Goal: Task Accomplishment & Management: Manage account settings

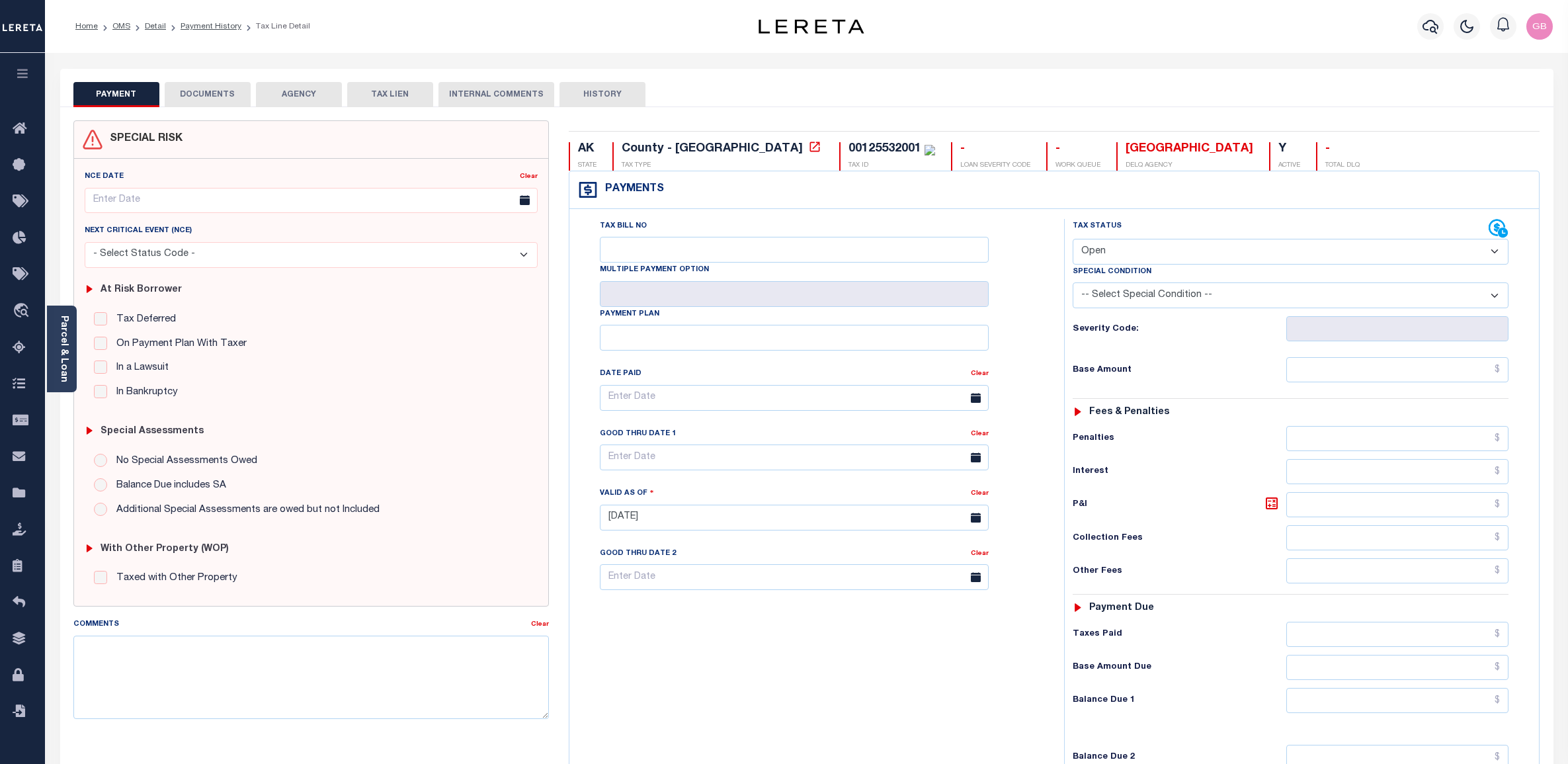
select select "OP2"
click at [14, 500] on icon at bounding box center [23, 493] width 21 height 16
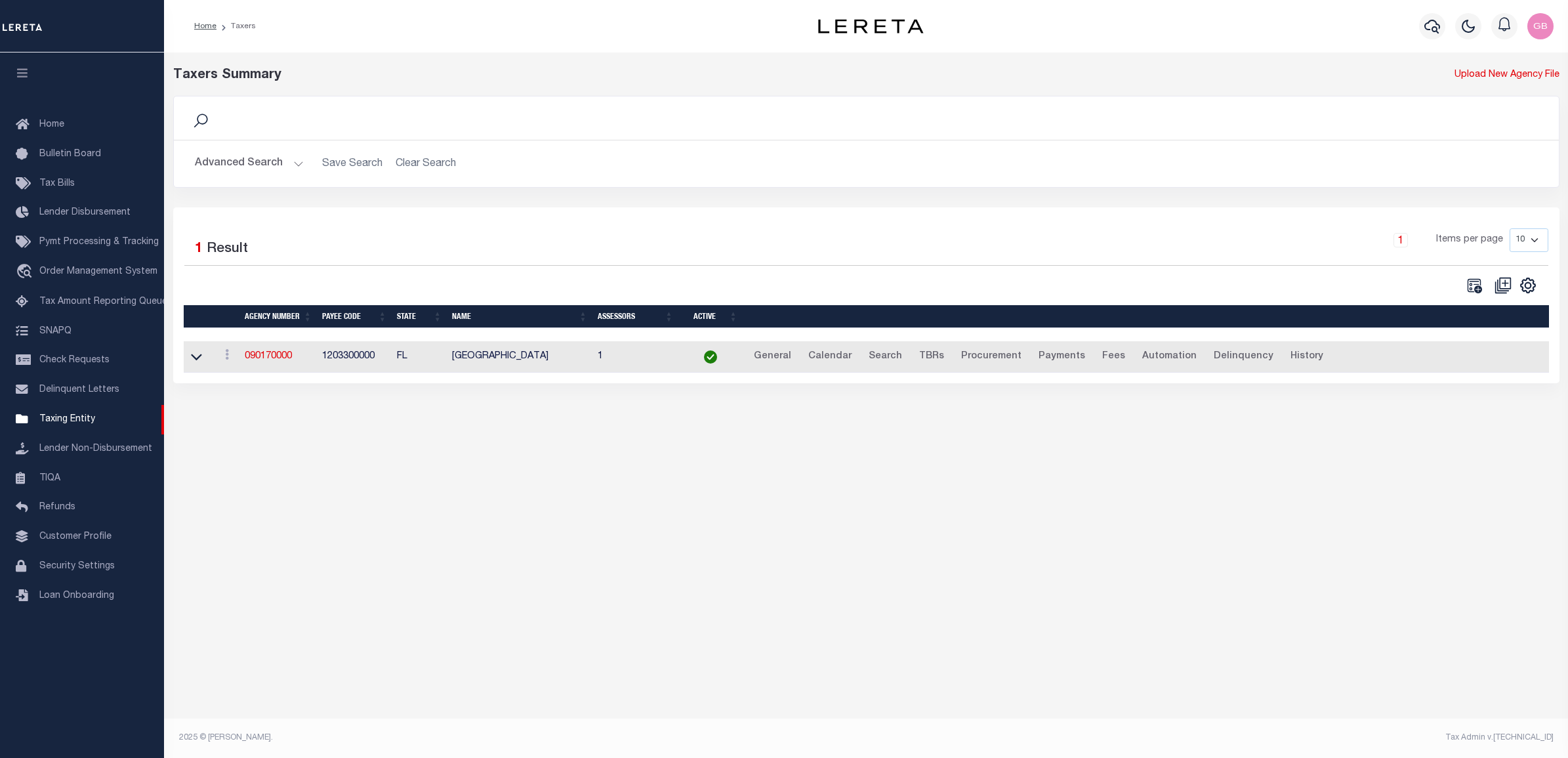
click at [292, 166] on button "Advanced Search" at bounding box center [249, 163] width 109 height 25
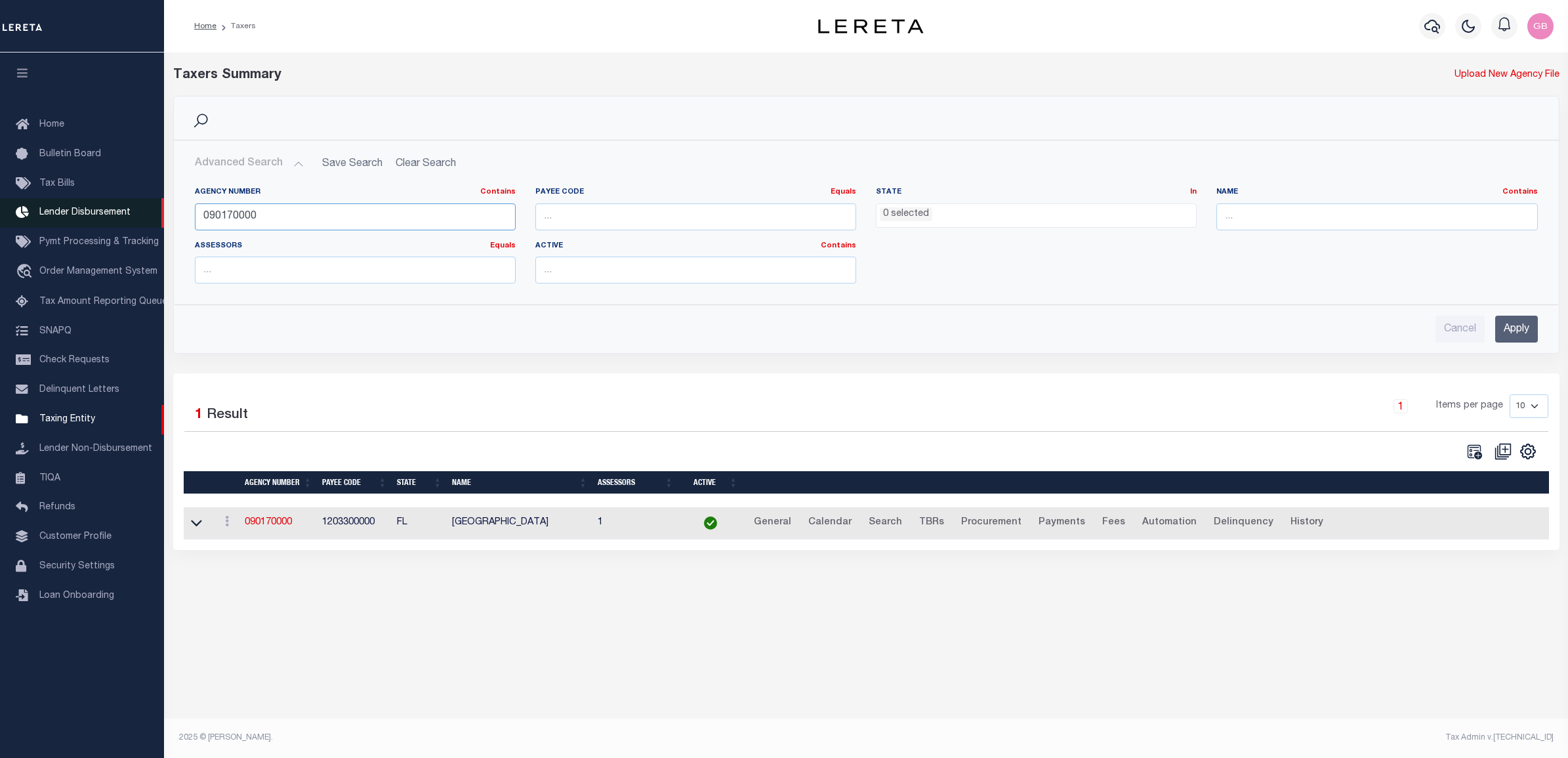
drag, startPoint x: 290, startPoint y: 211, endPoint x: 88, endPoint y: 218, distance: 202.1
click at [88, 218] on div "Home Taxers Profile" at bounding box center [784, 367] width 1568 height 734
type input "421080000"
click at [1513, 326] on input "Apply" at bounding box center [1516, 329] width 42 height 27
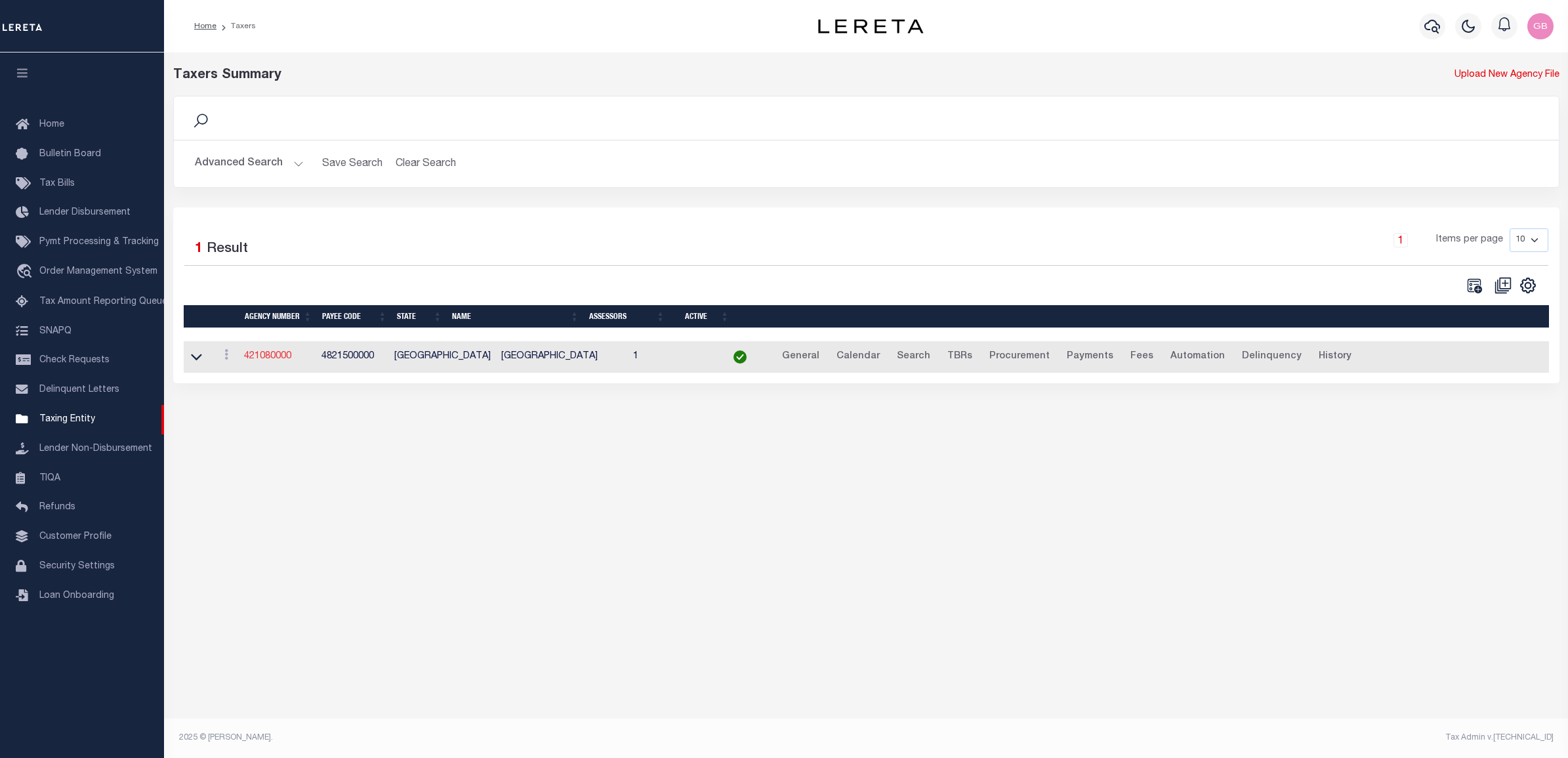
click at [268, 361] on link "421080000" at bounding box center [268, 356] width 47 height 9
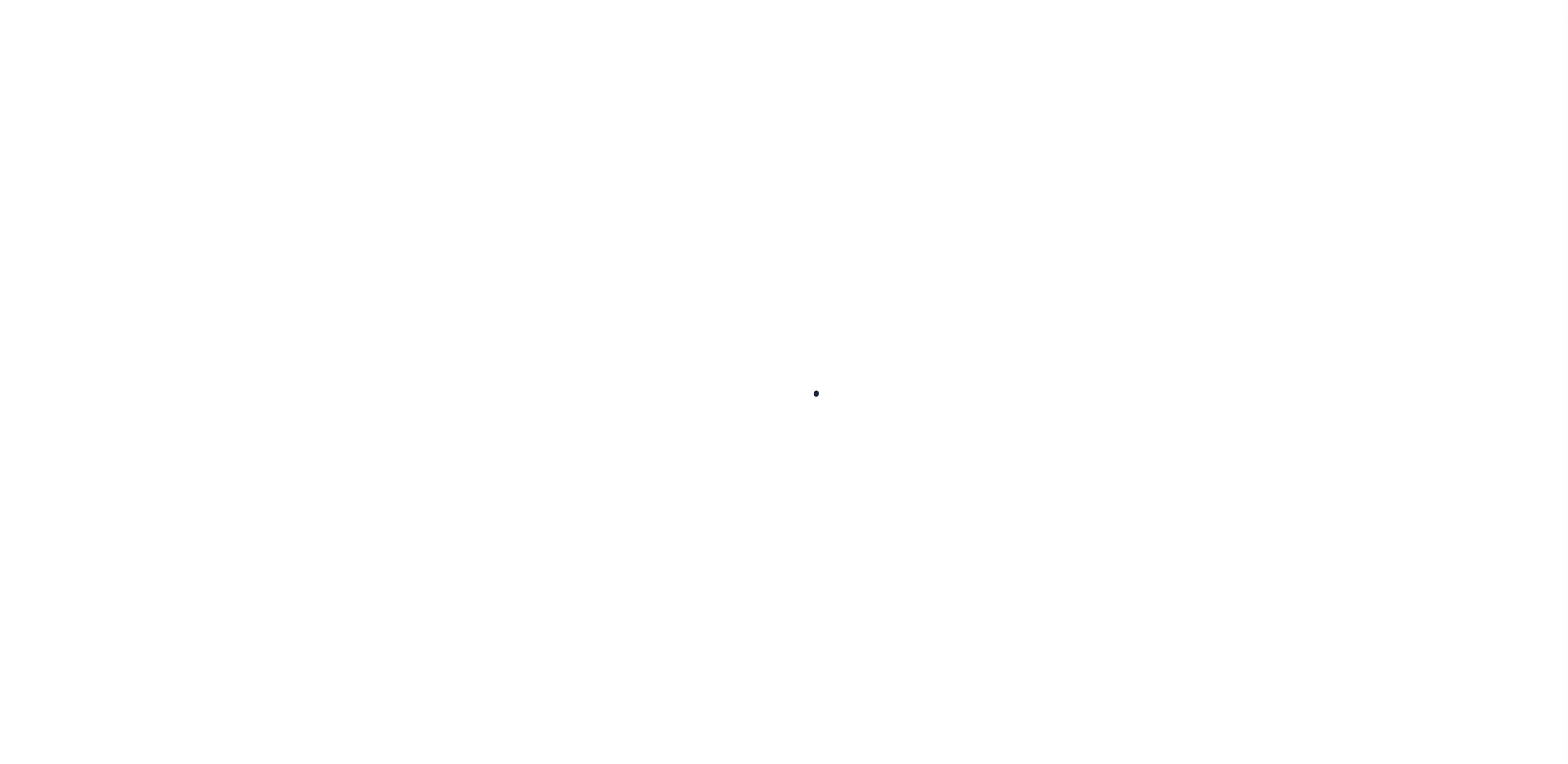
select select
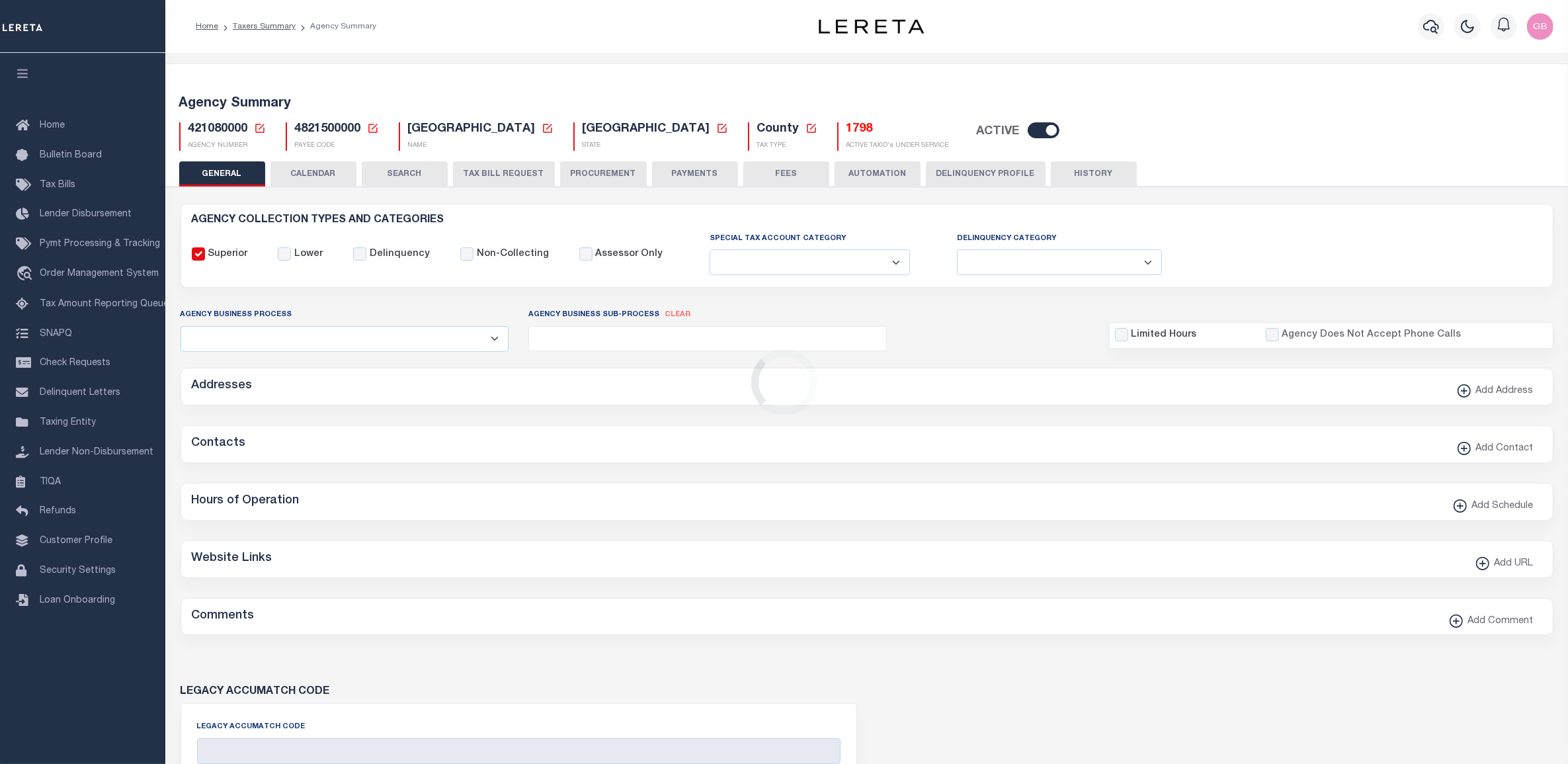
checkbox input "false"
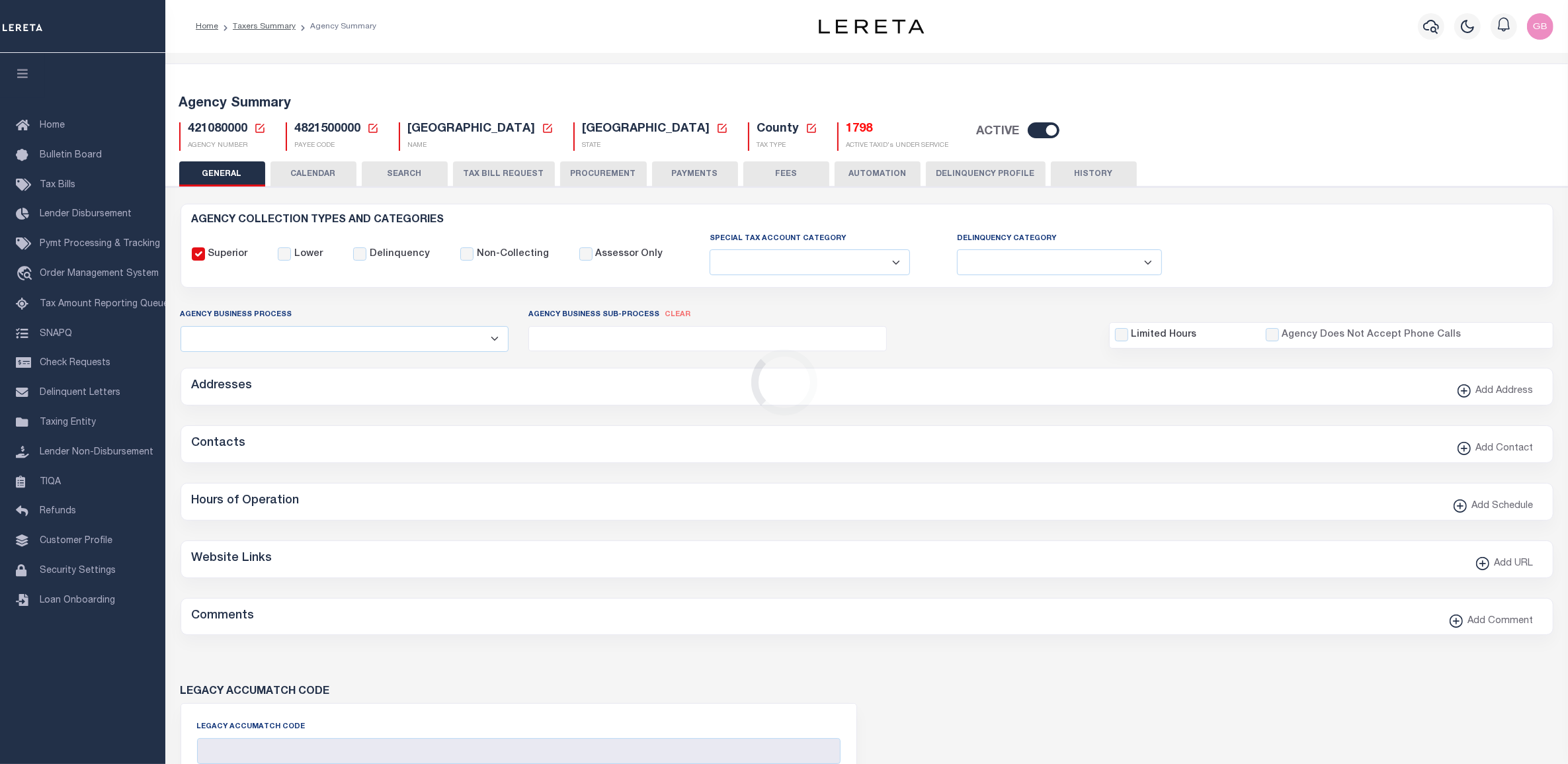
type input "4821500000"
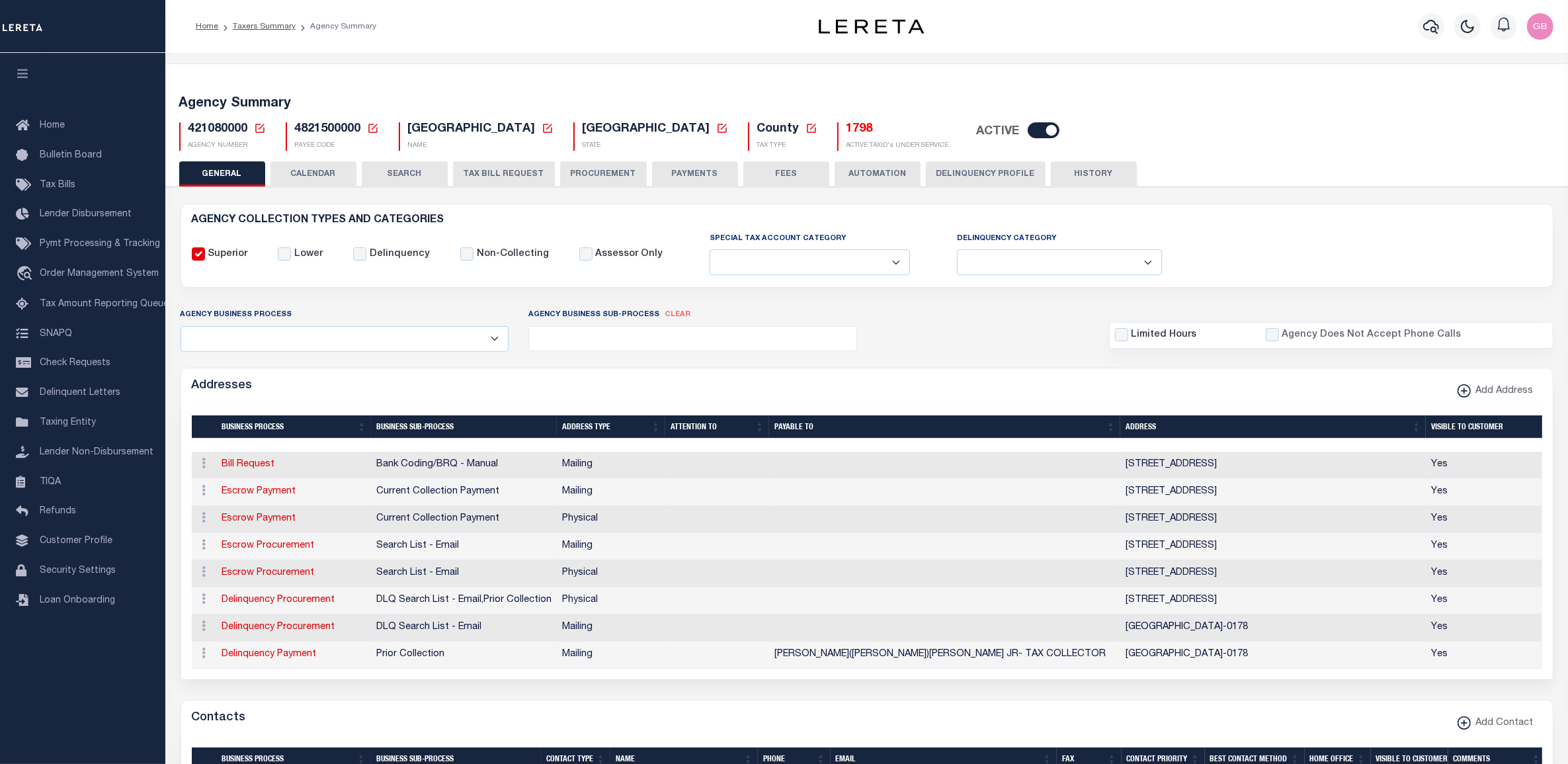
click at [336, 173] on button "CALENDAR" at bounding box center [313, 173] width 86 height 26
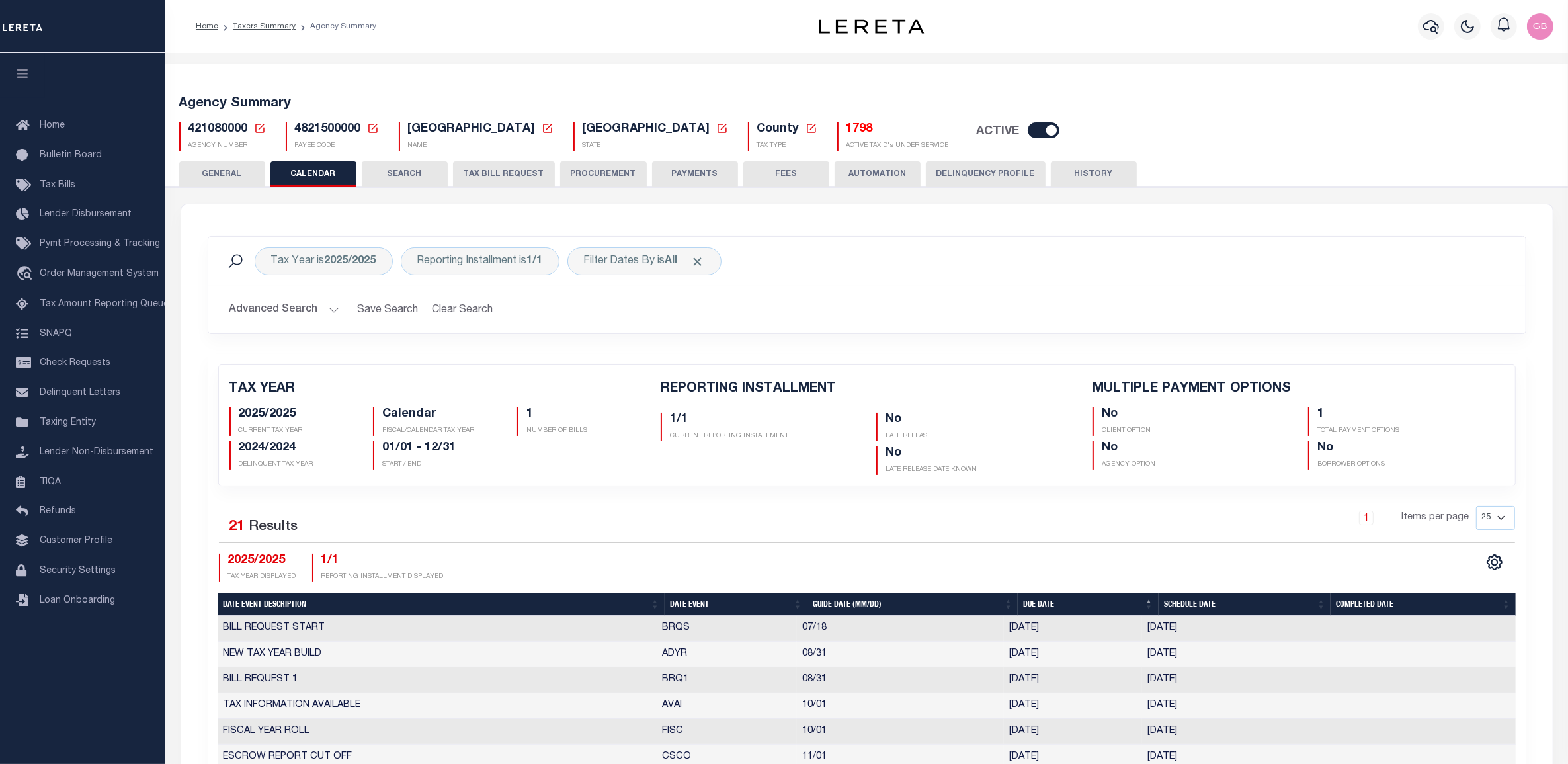
checkbox input "false"
type input "1"
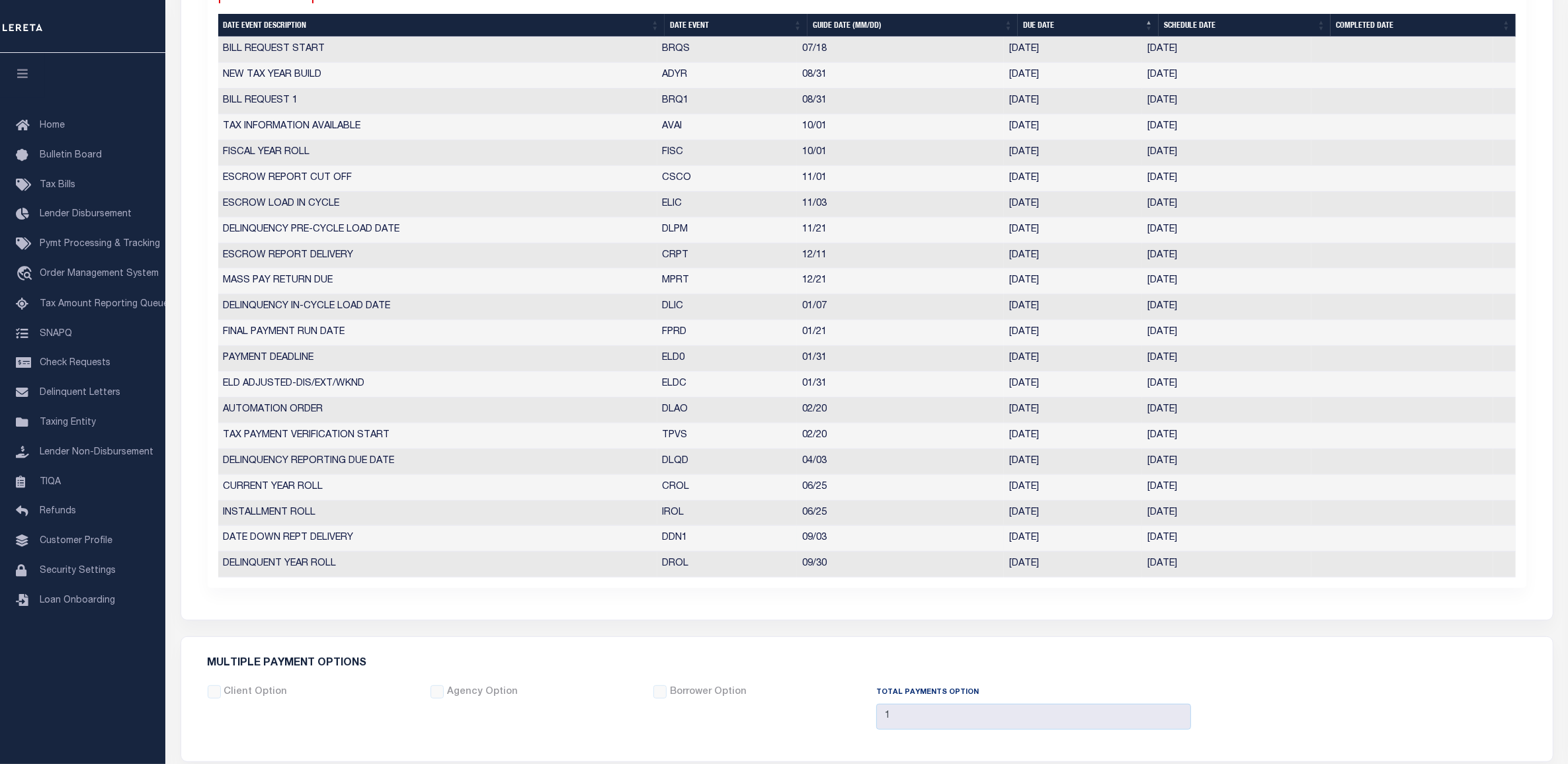
scroll to position [496, 0]
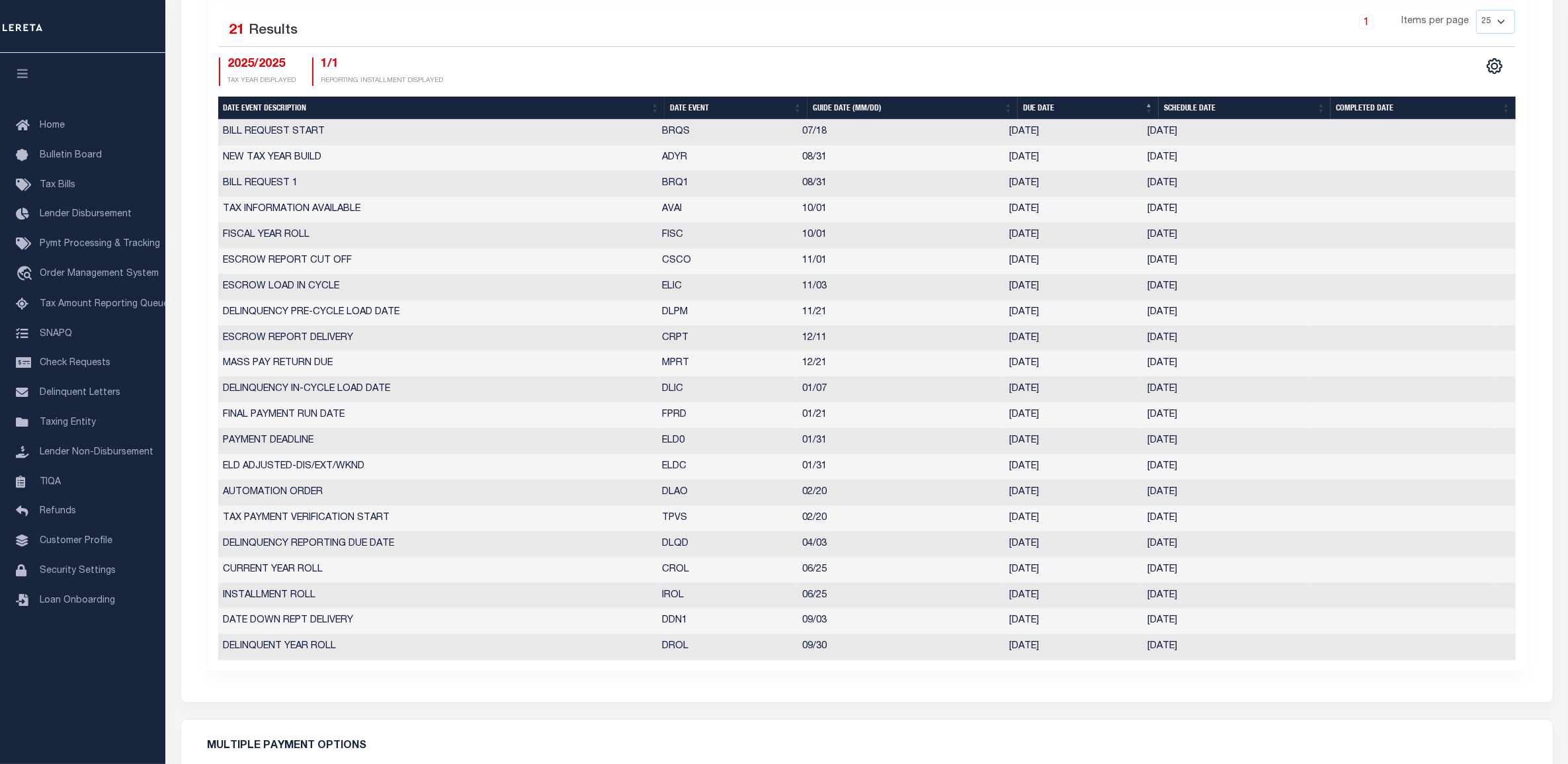
click at [1413, 318] on td at bounding box center [1402, 313] width 182 height 26
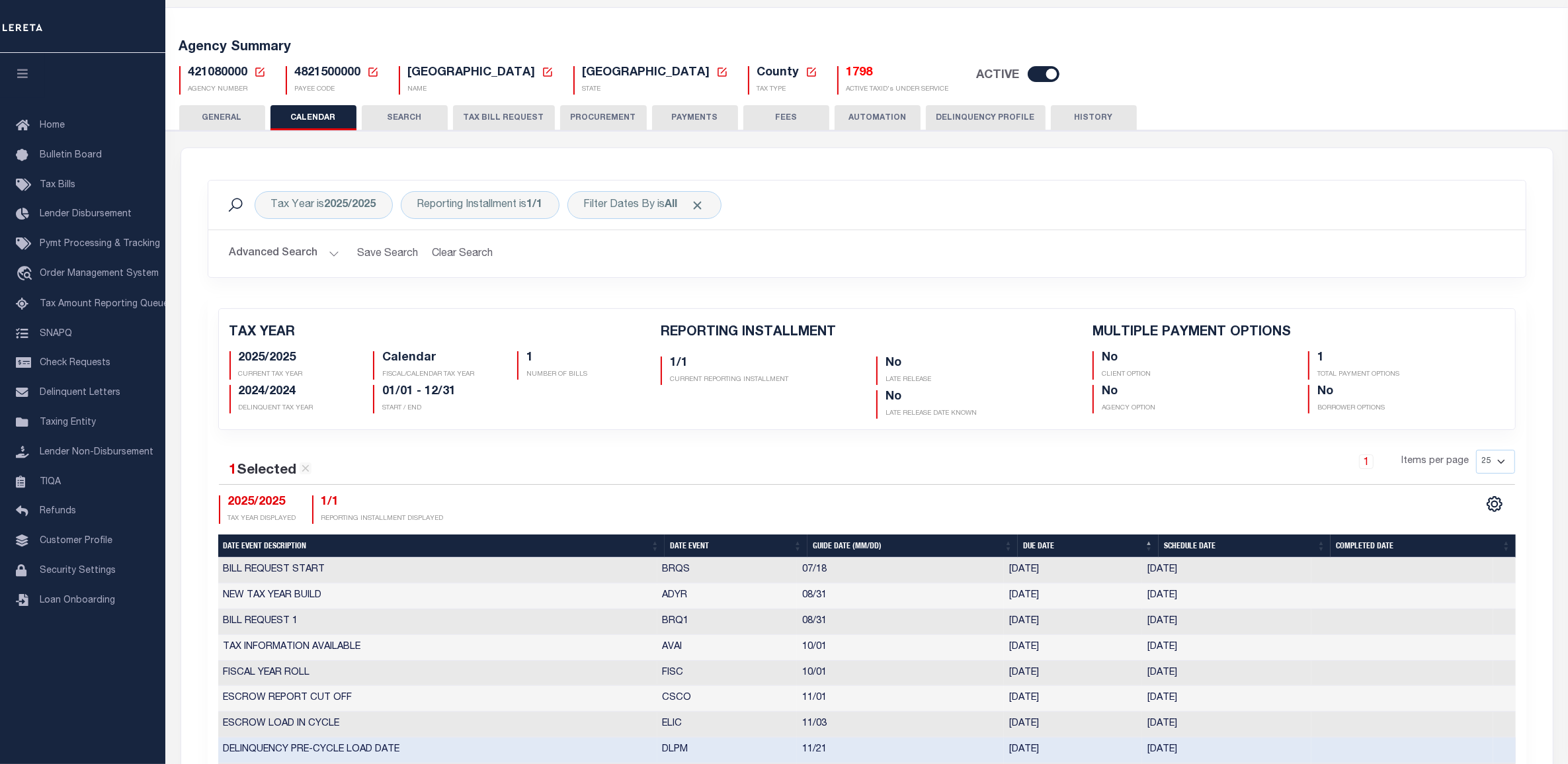
scroll to position [0, 0]
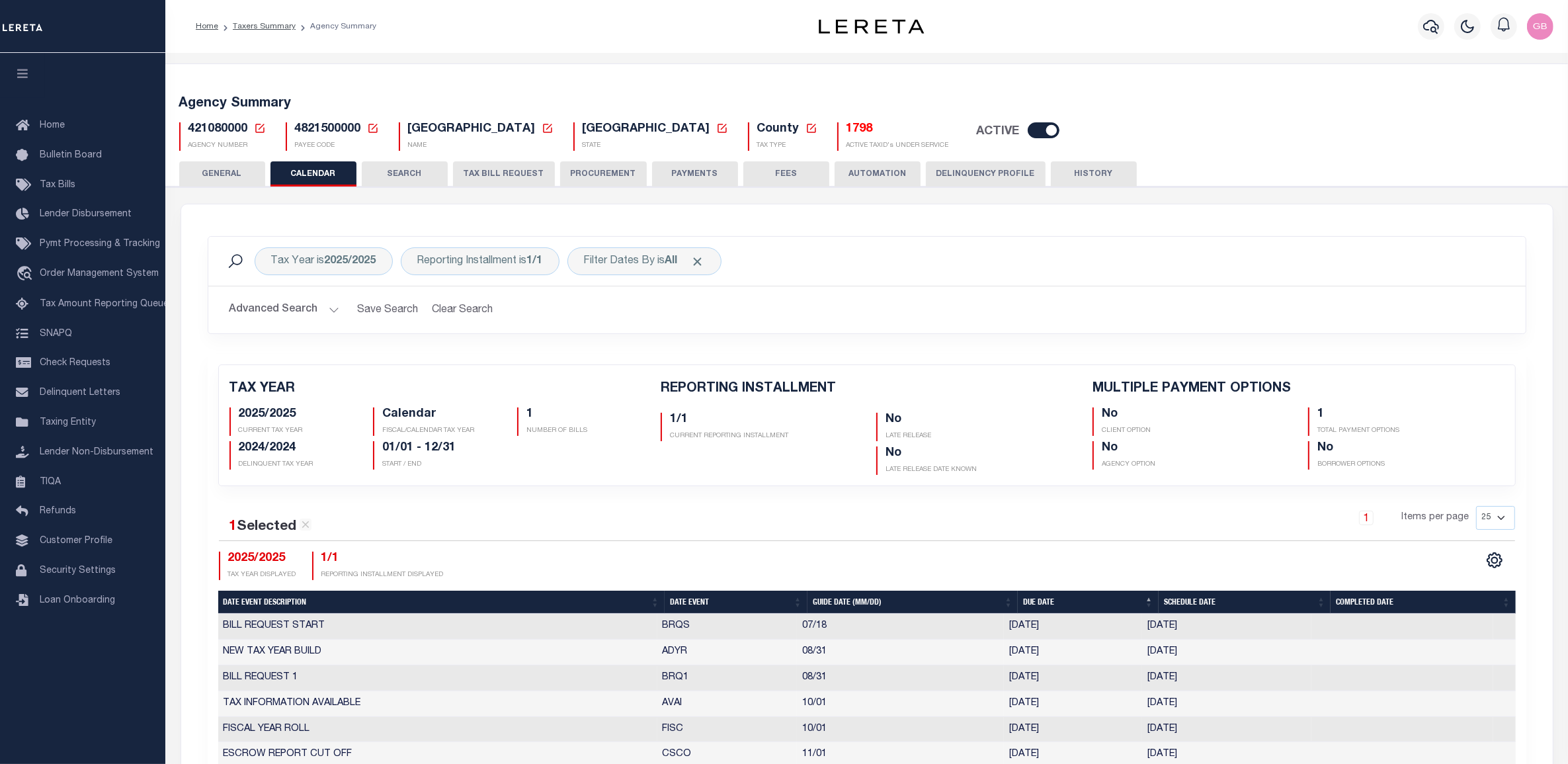
click at [262, 126] on icon at bounding box center [260, 128] width 9 height 9
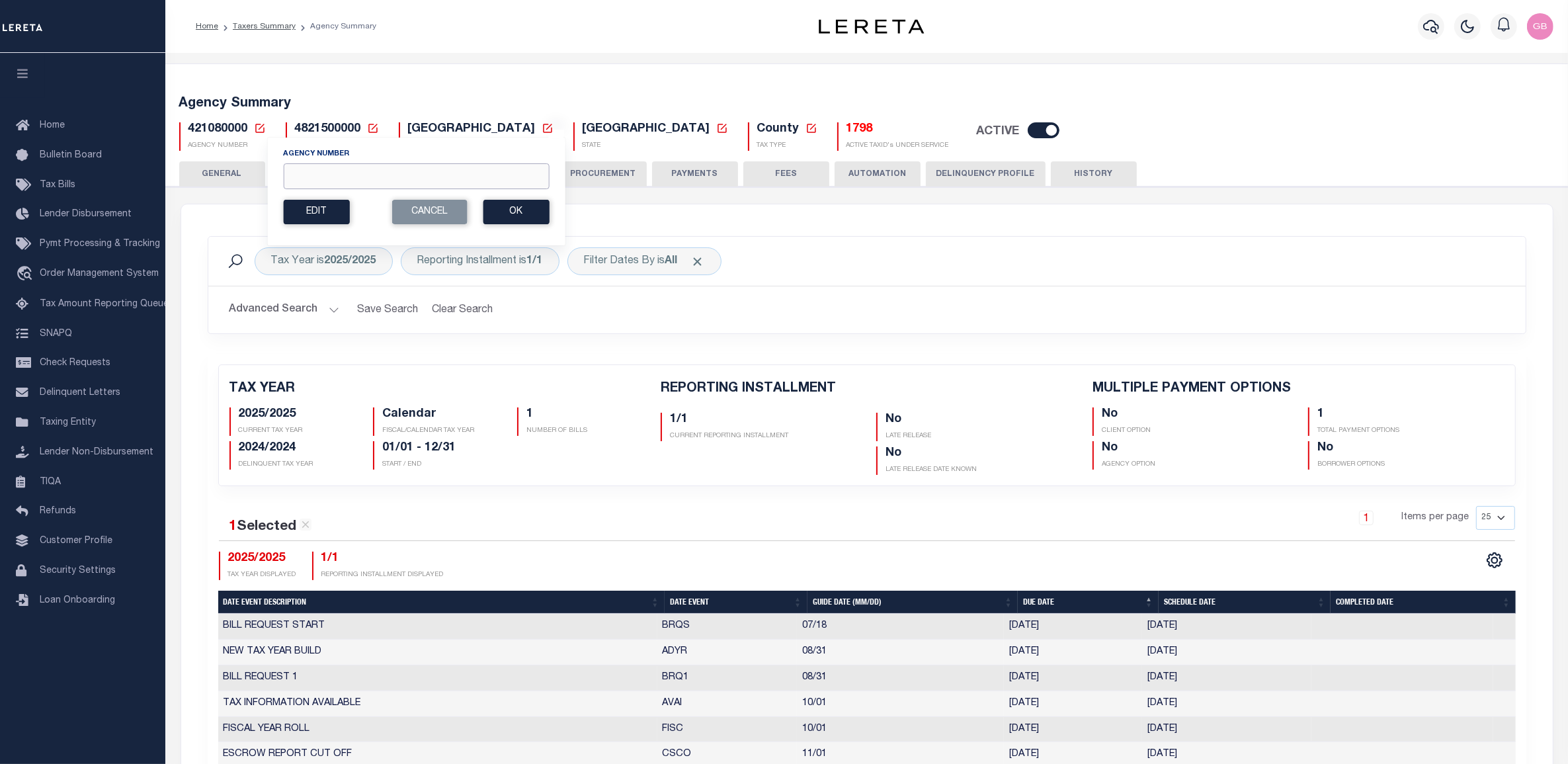
click at [325, 169] on input "Agency Number" at bounding box center [416, 175] width 265 height 26
type input "420010000"
click at [529, 216] on button "Ok" at bounding box center [516, 212] width 66 height 25
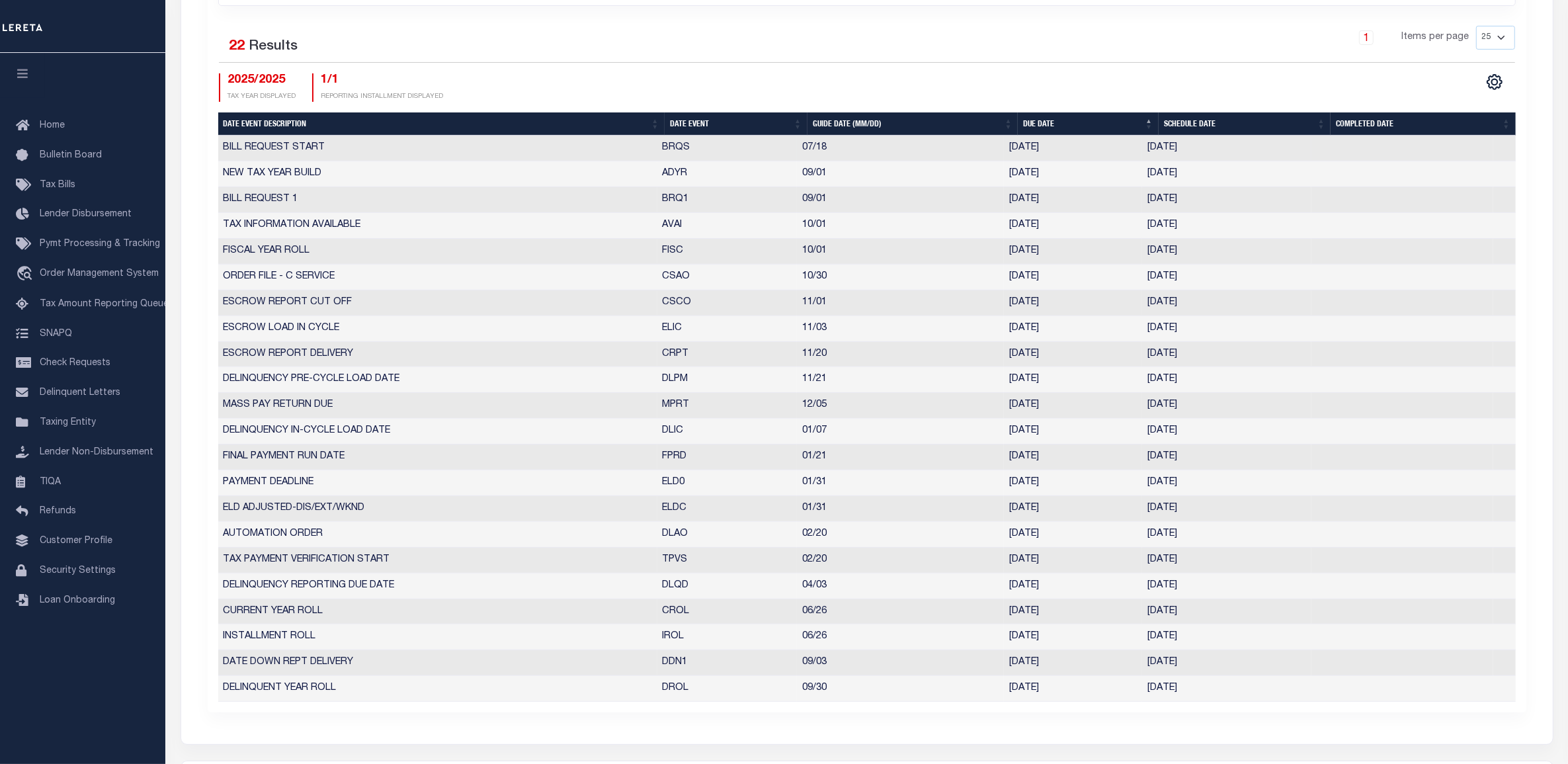
scroll to position [496, 0]
